Goal: Obtain resource: Download file/media

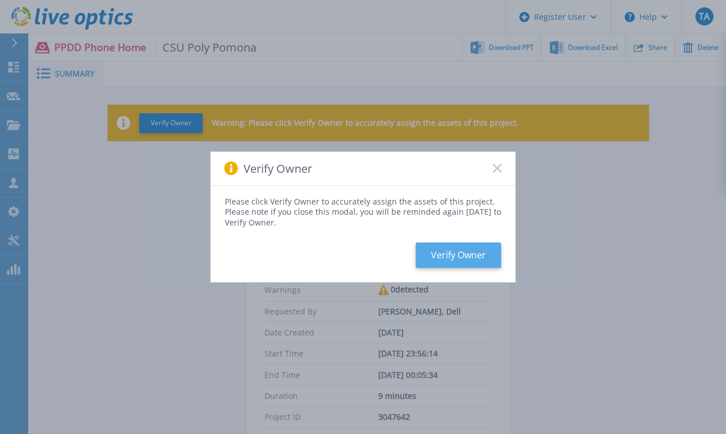
click at [437, 248] on button "Verify Owner" at bounding box center [457, 254] width 85 height 25
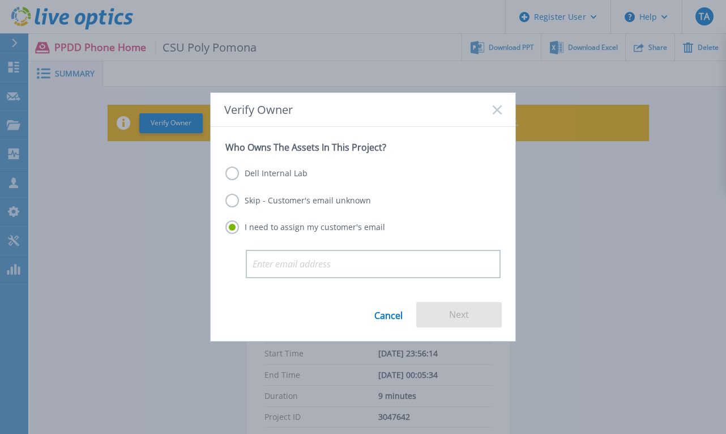
click at [268, 175] on label "Dell Internal Lab" at bounding box center [266, 173] width 82 height 14
click at [0, 0] on input "Dell Internal Lab" at bounding box center [0, 0] width 0 height 0
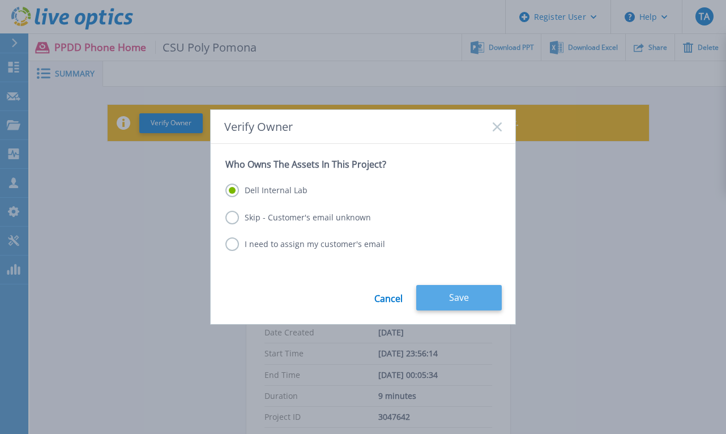
click at [473, 297] on button "Save" at bounding box center [458, 297] width 85 height 25
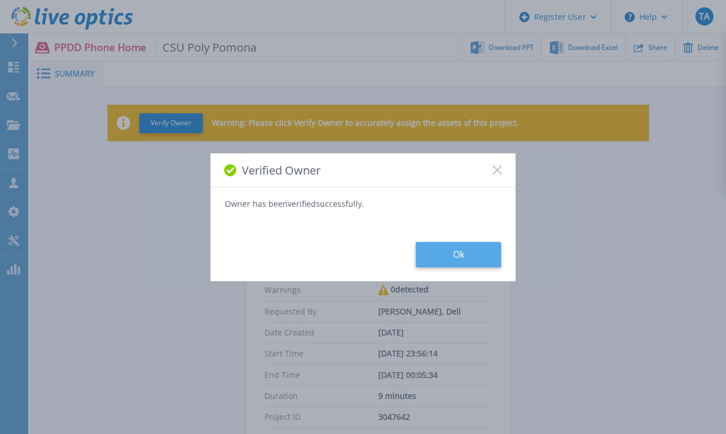
click at [447, 251] on button "Ok" at bounding box center [457, 254] width 85 height 25
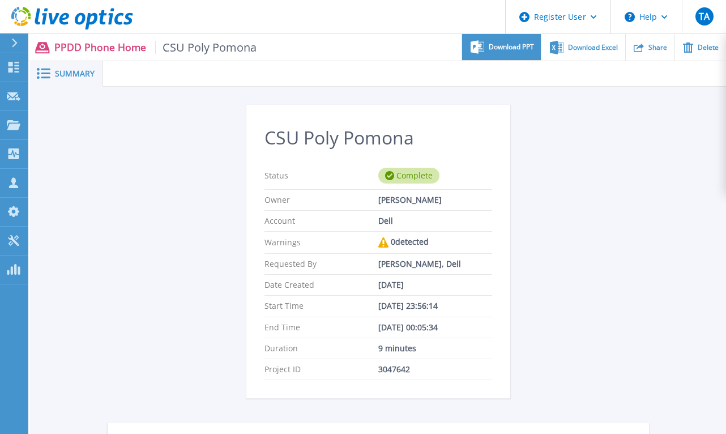
click at [497, 50] on span "Download PPT" at bounding box center [510, 47] width 45 height 7
click at [624, 203] on div "CSU Poly Pomona Status Complete Owner [PERSON_NAME] Account Dell Warnings 0 det…" at bounding box center [378, 340] width 541 height 471
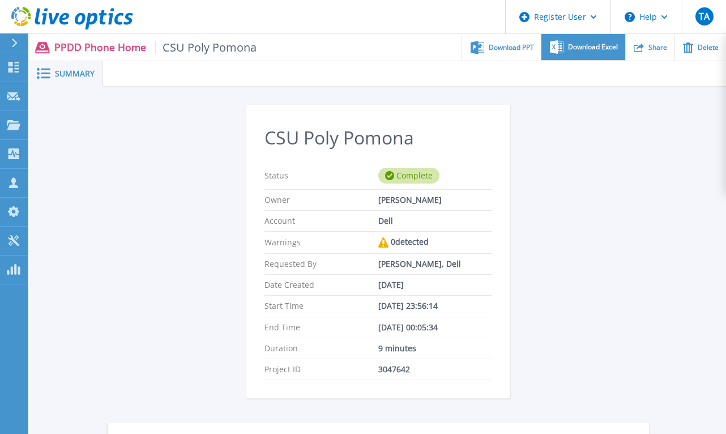
click at [589, 55] on div "Download Excel" at bounding box center [582, 47] width 83 height 27
